Goal: Task Accomplishment & Management: Manage account settings

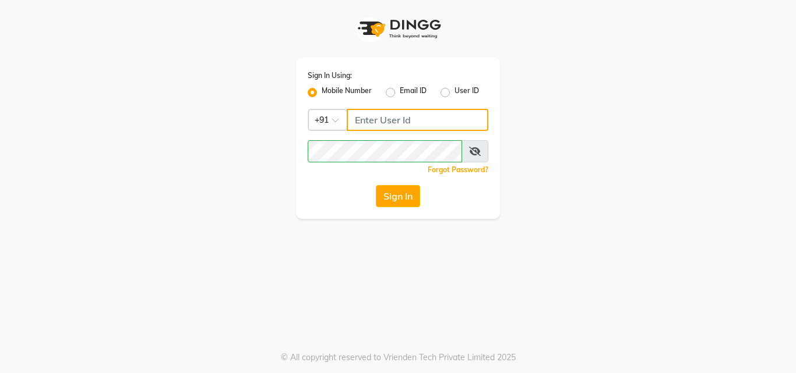
click at [386, 124] on input "Username" at bounding box center [418, 120] width 142 height 22
type input "7030073600"
click at [471, 154] on icon at bounding box center [475, 151] width 12 height 9
click at [479, 156] on icon at bounding box center [475, 151] width 10 height 9
click at [406, 206] on button "Sign In" at bounding box center [398, 196] width 44 height 22
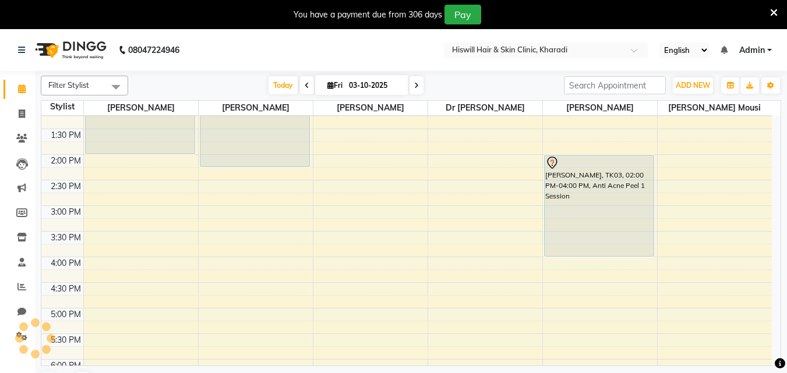
scroll to position [116, 0]
